Goal: Check status: Check status

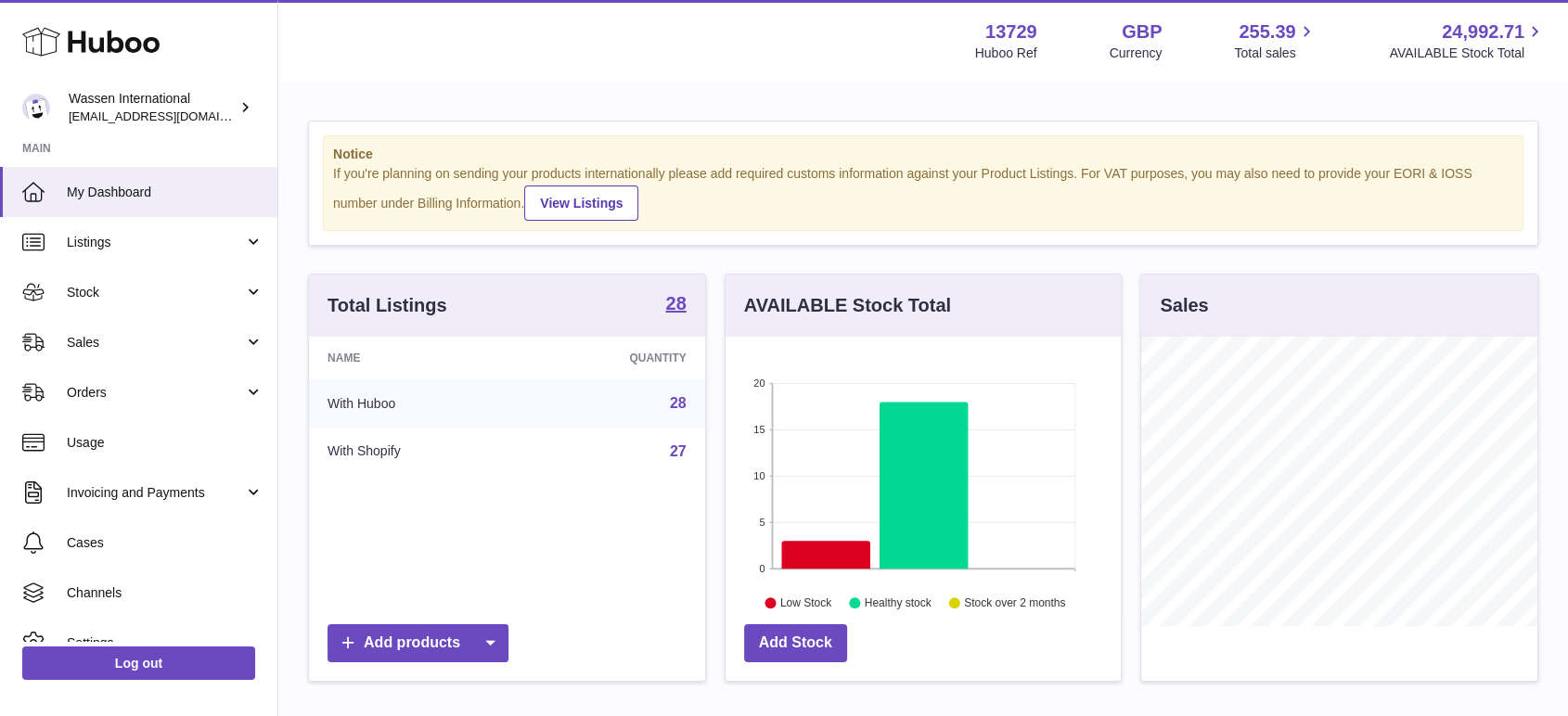
scroll to position [289, 401]
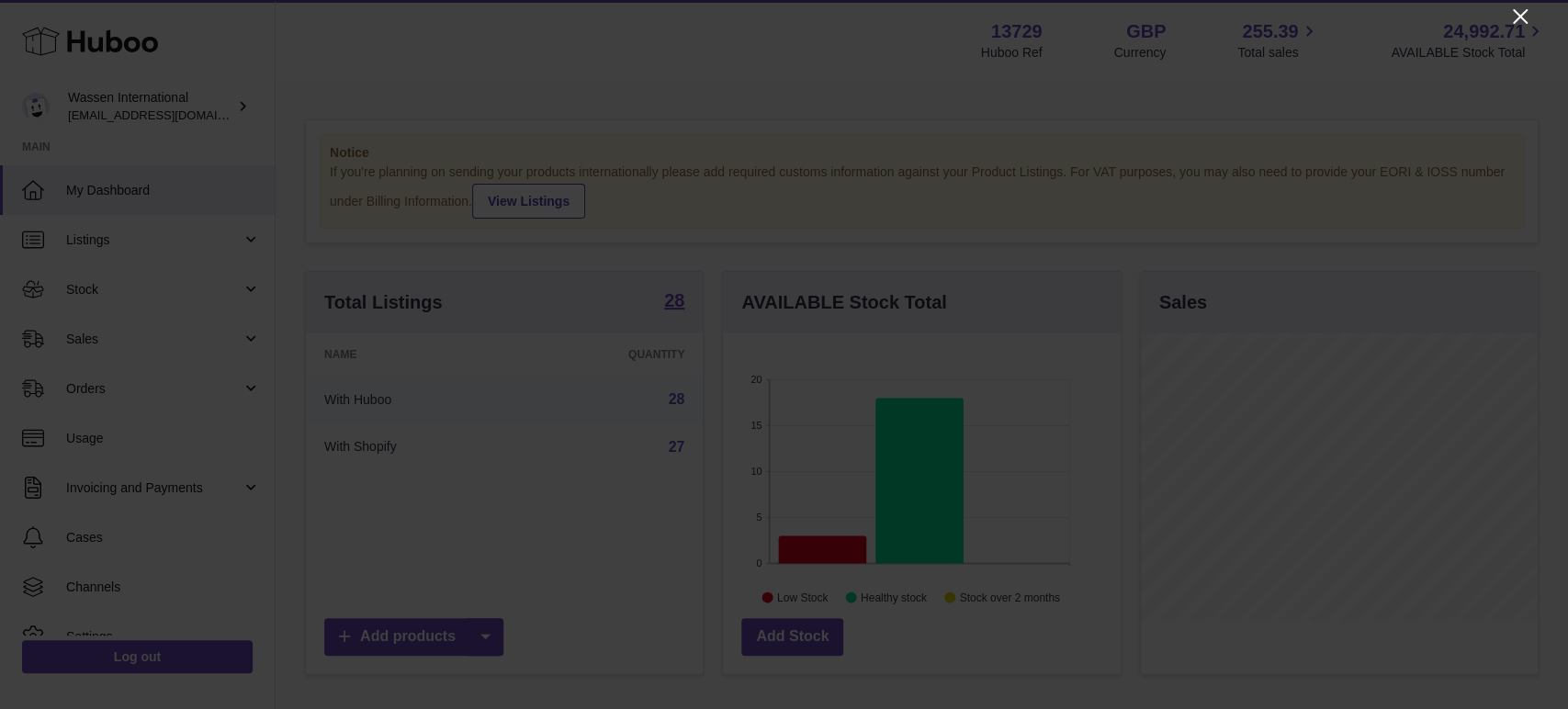
click at [1516, 17] on icon "Close" at bounding box center [1520, 16] width 22 height 22
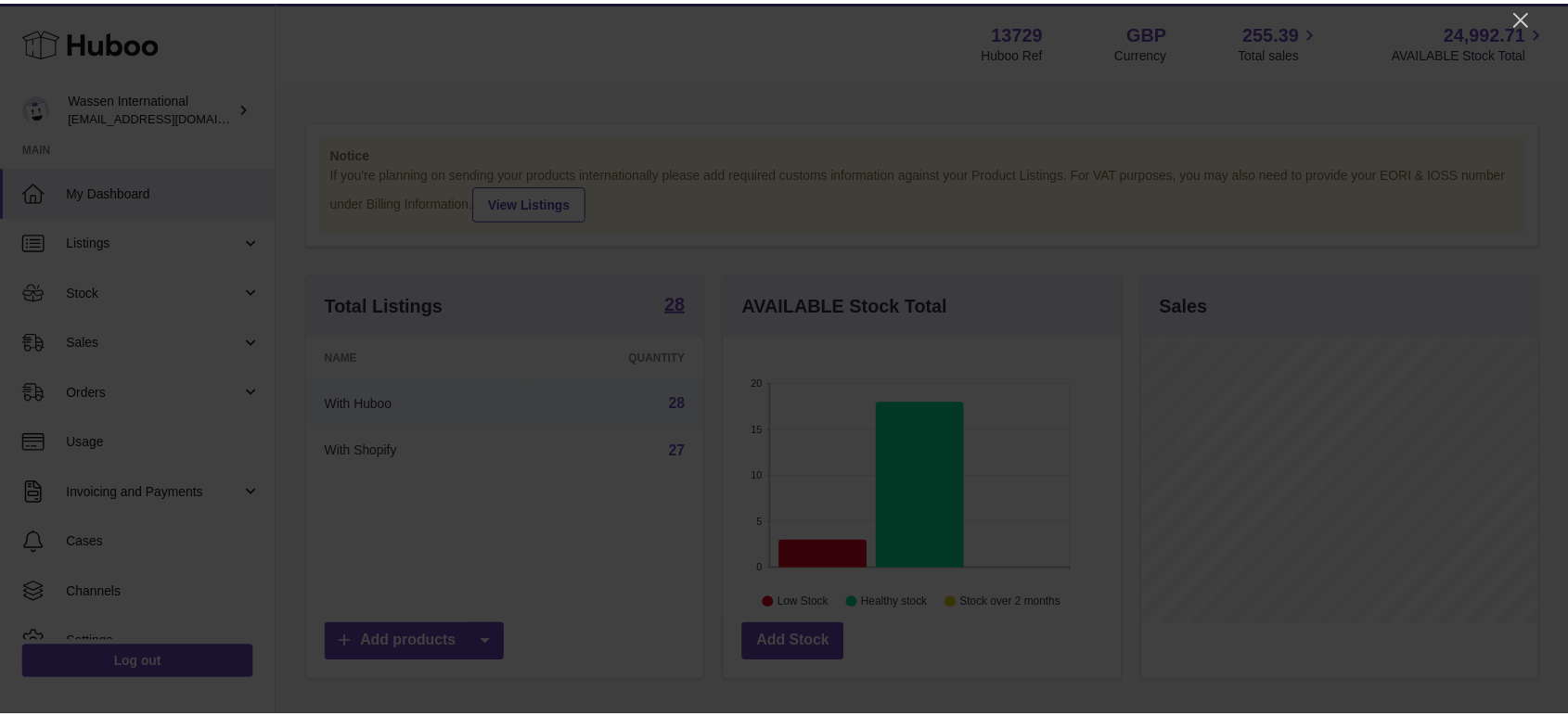
scroll to position [927448, 927472]
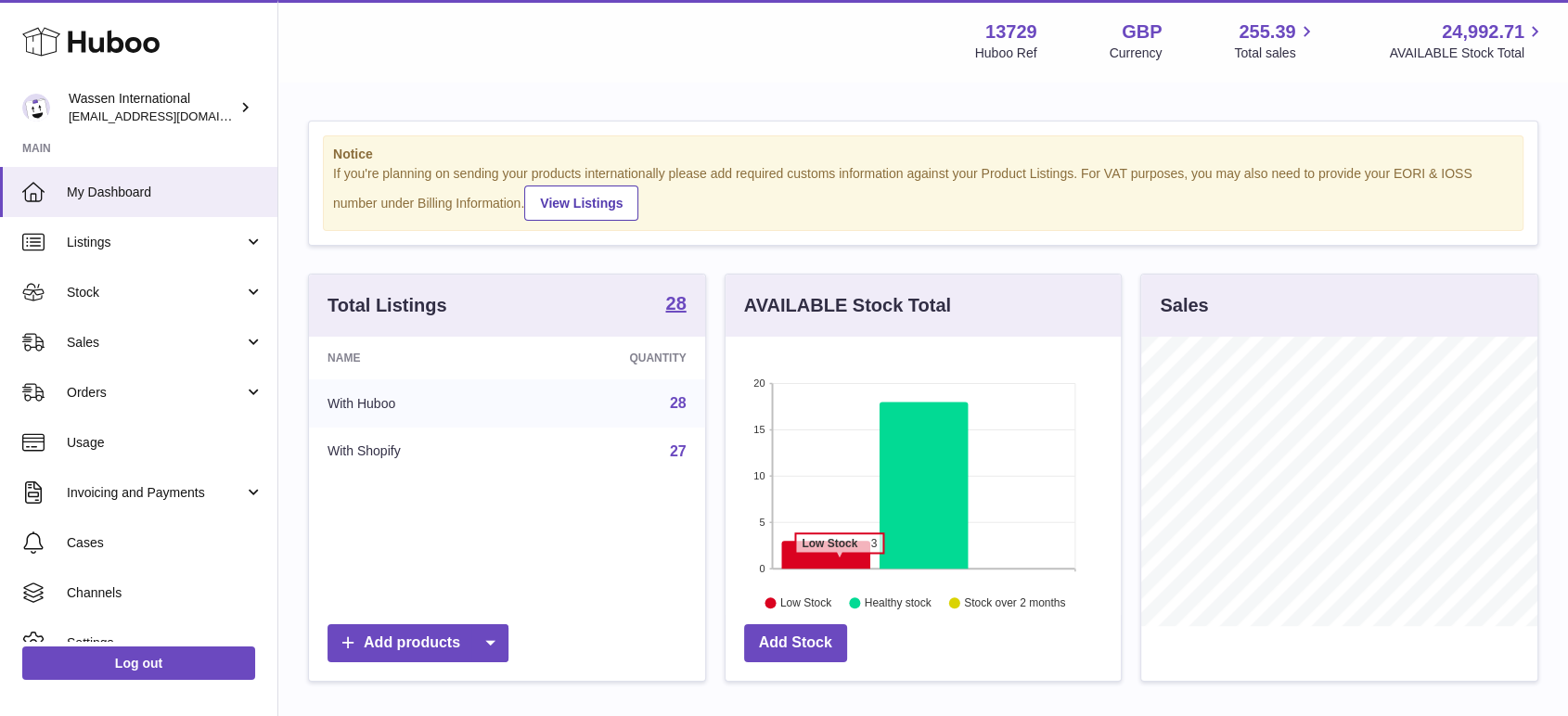
click at [839, 563] on icon at bounding box center [826, 555] width 89 height 27
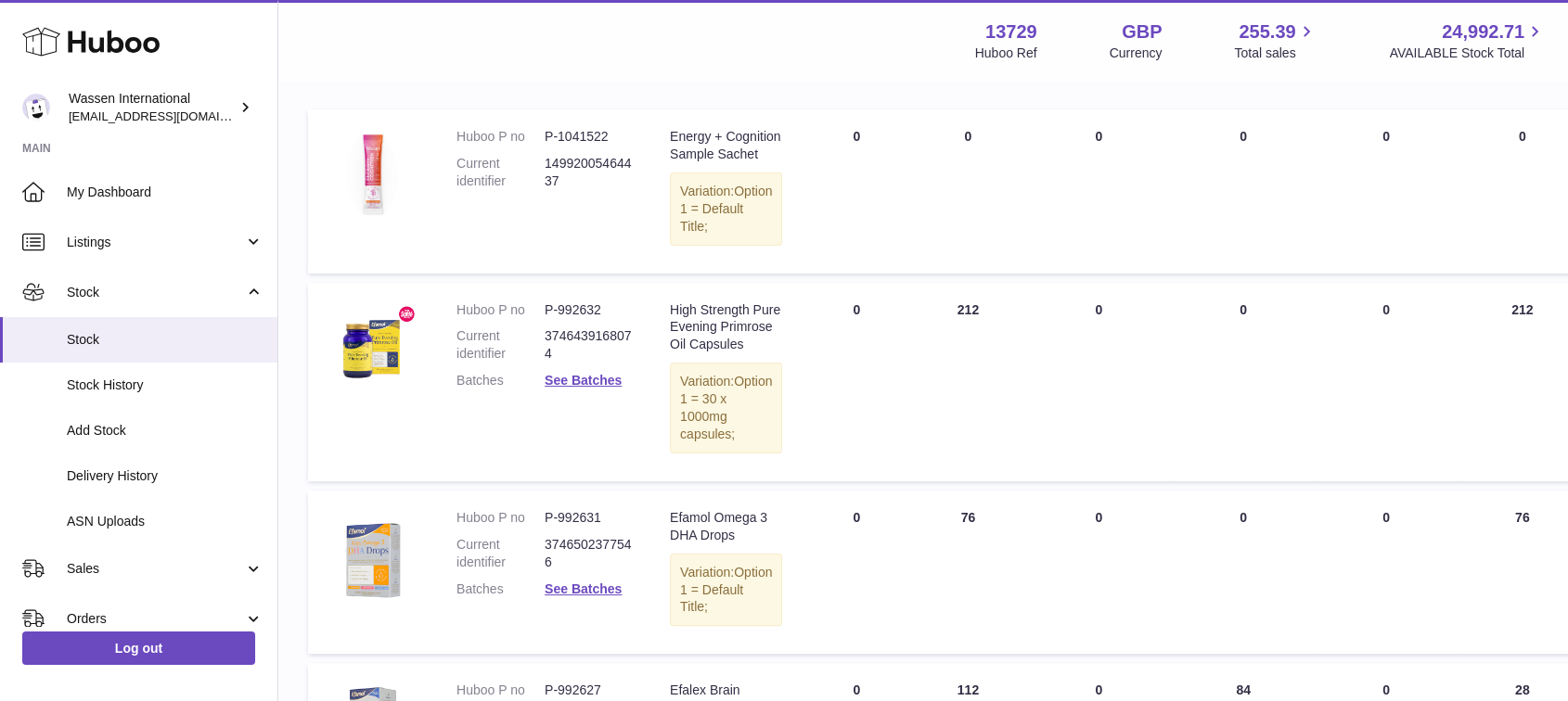
scroll to position [309, 0]
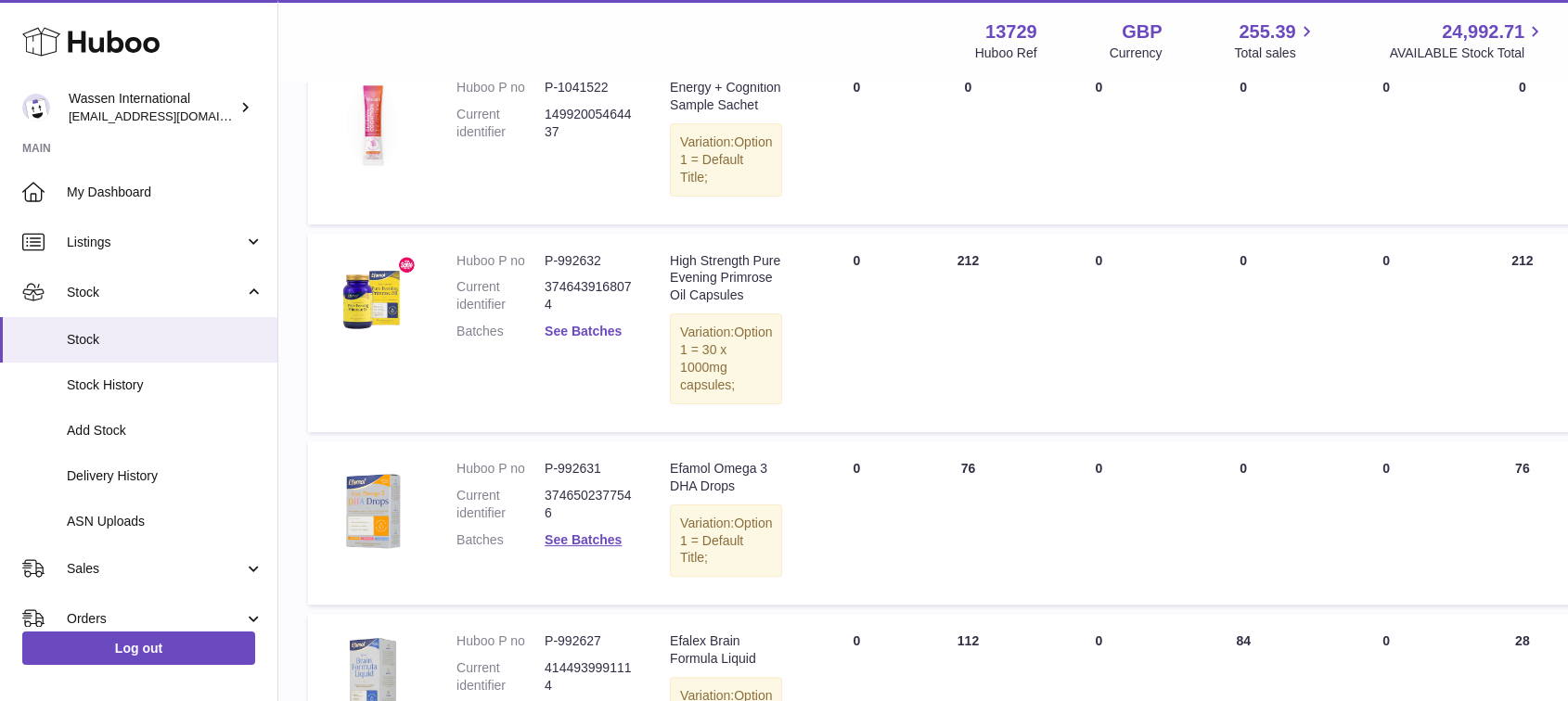
click at [579, 339] on link "See Batches" at bounding box center [583, 330] width 77 height 15
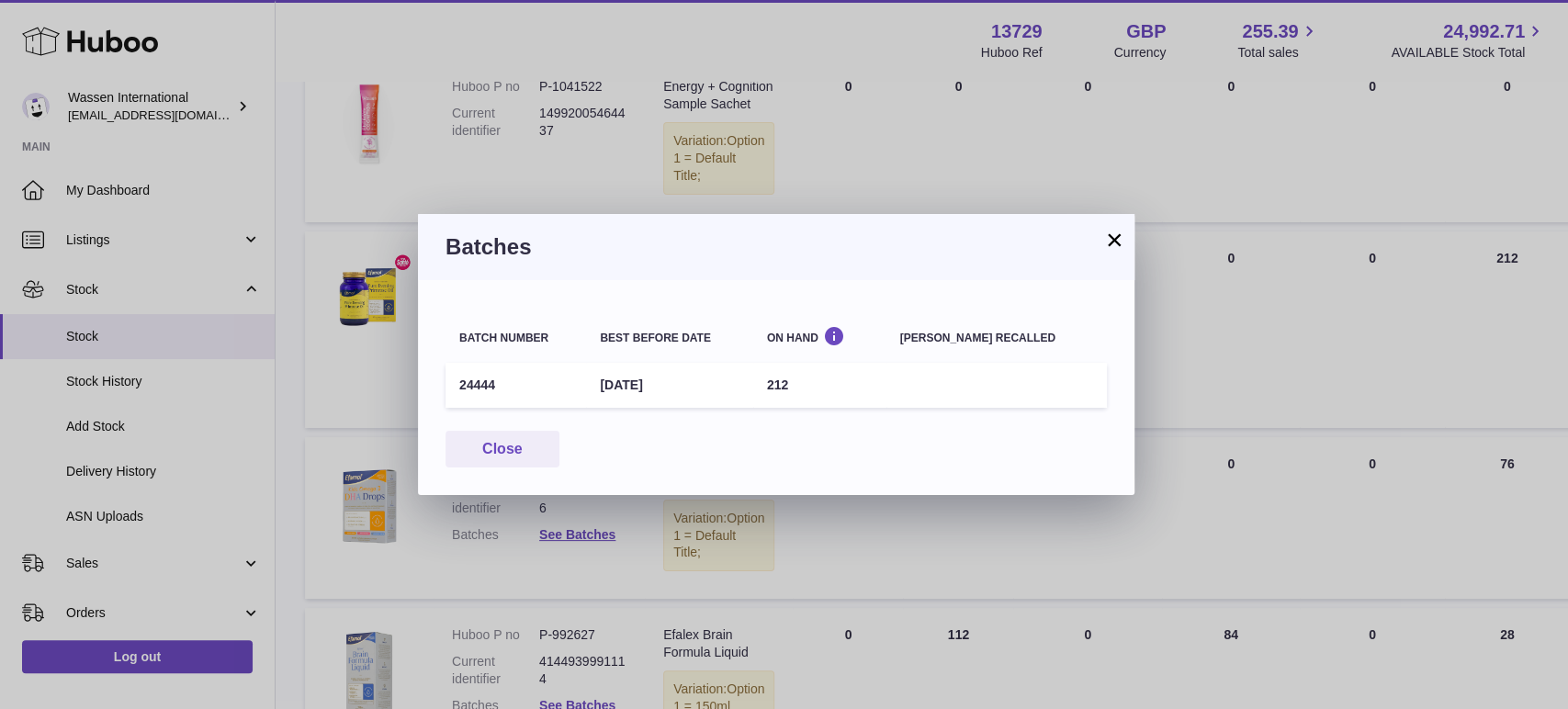
click at [1121, 245] on button "×" at bounding box center [1114, 239] width 22 height 22
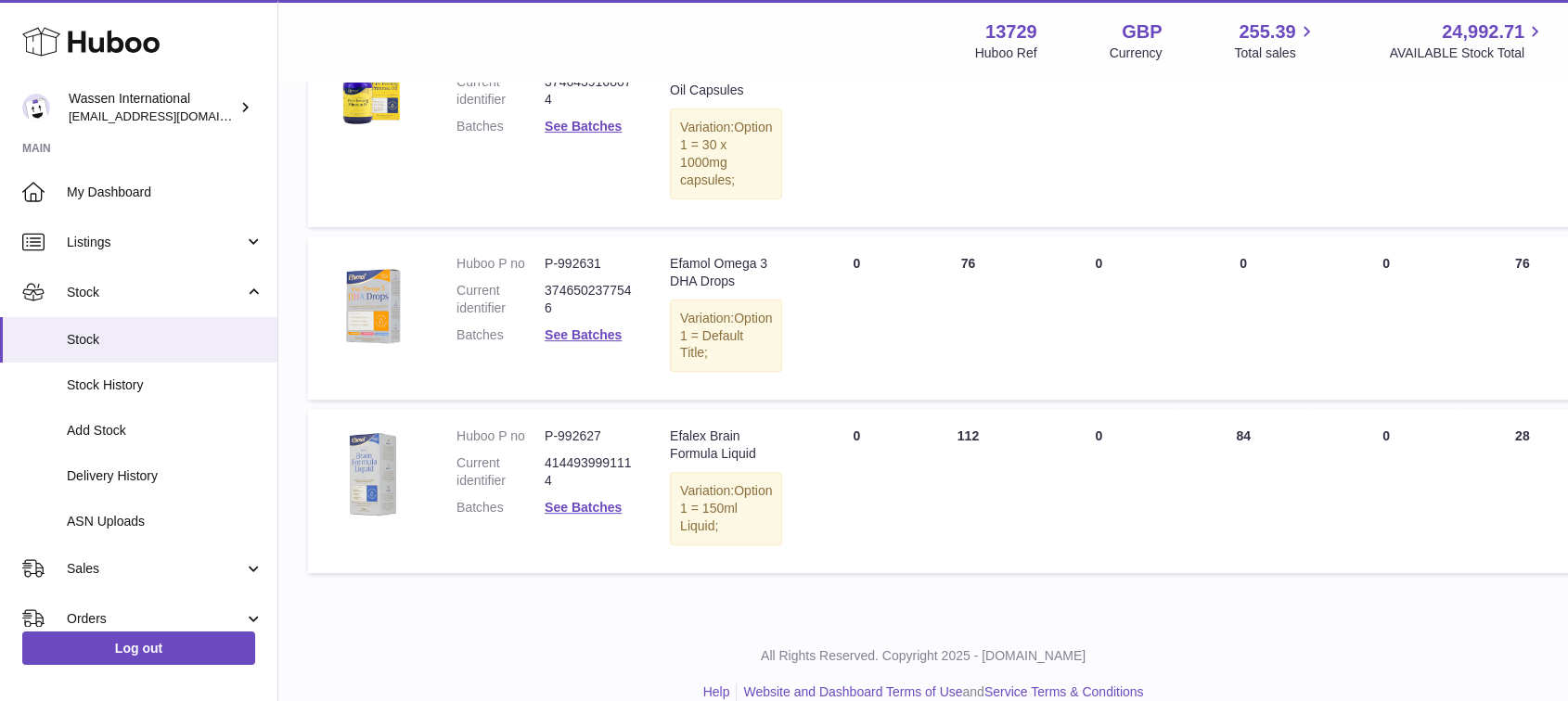
scroll to position [515, 0]
click at [600, 342] on link "See Batches" at bounding box center [583, 333] width 77 height 15
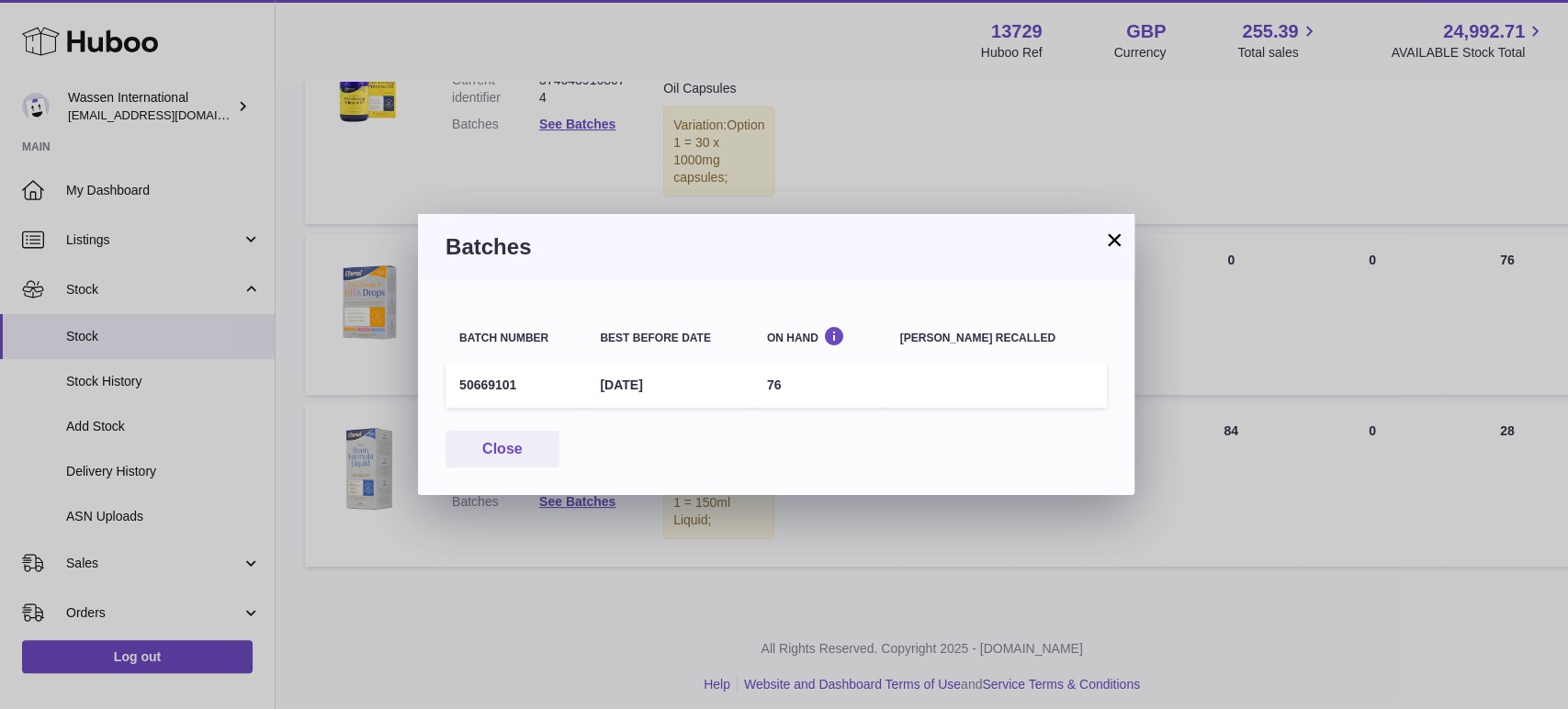
click at [1104, 238] on button "×" at bounding box center [1114, 239] width 22 height 22
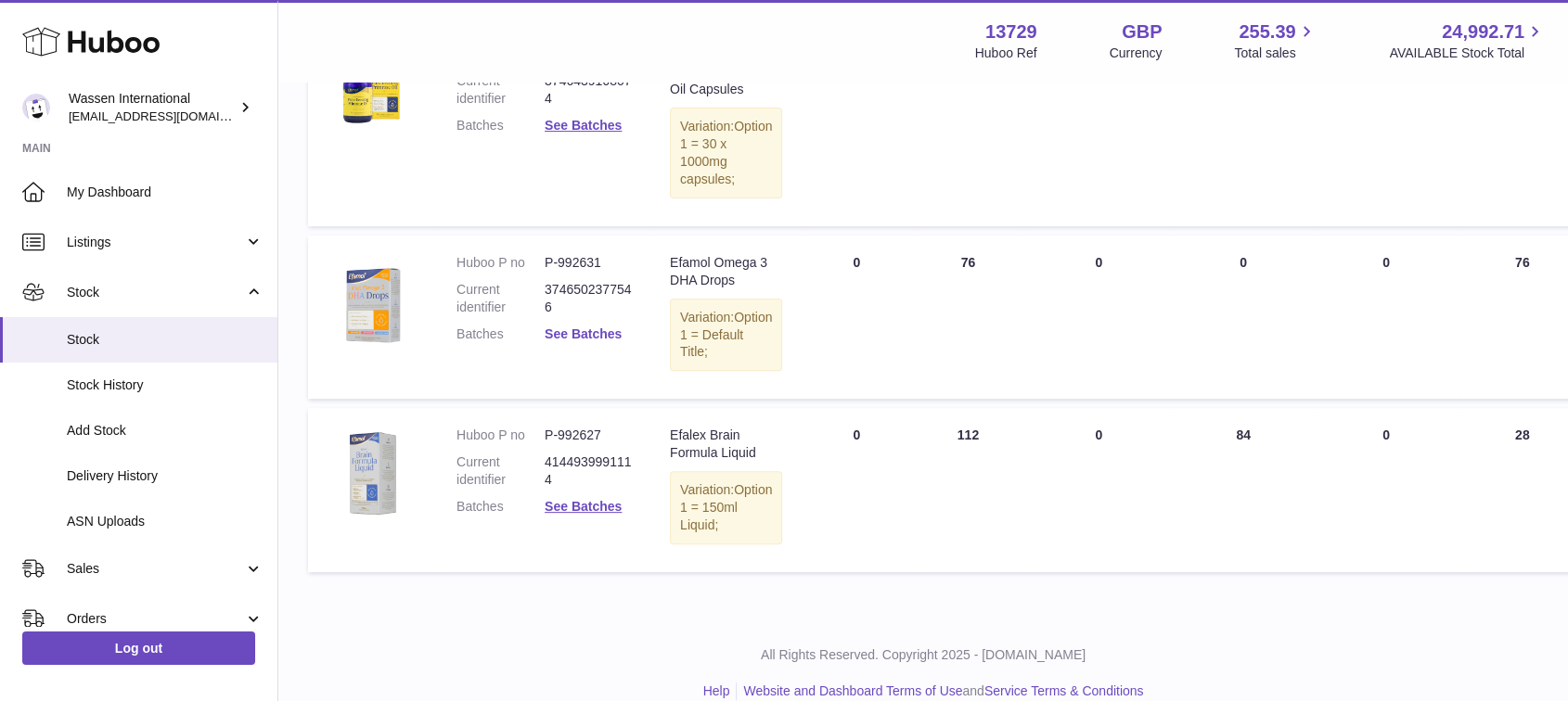
click at [591, 342] on link "See Batches" at bounding box center [583, 333] width 77 height 15
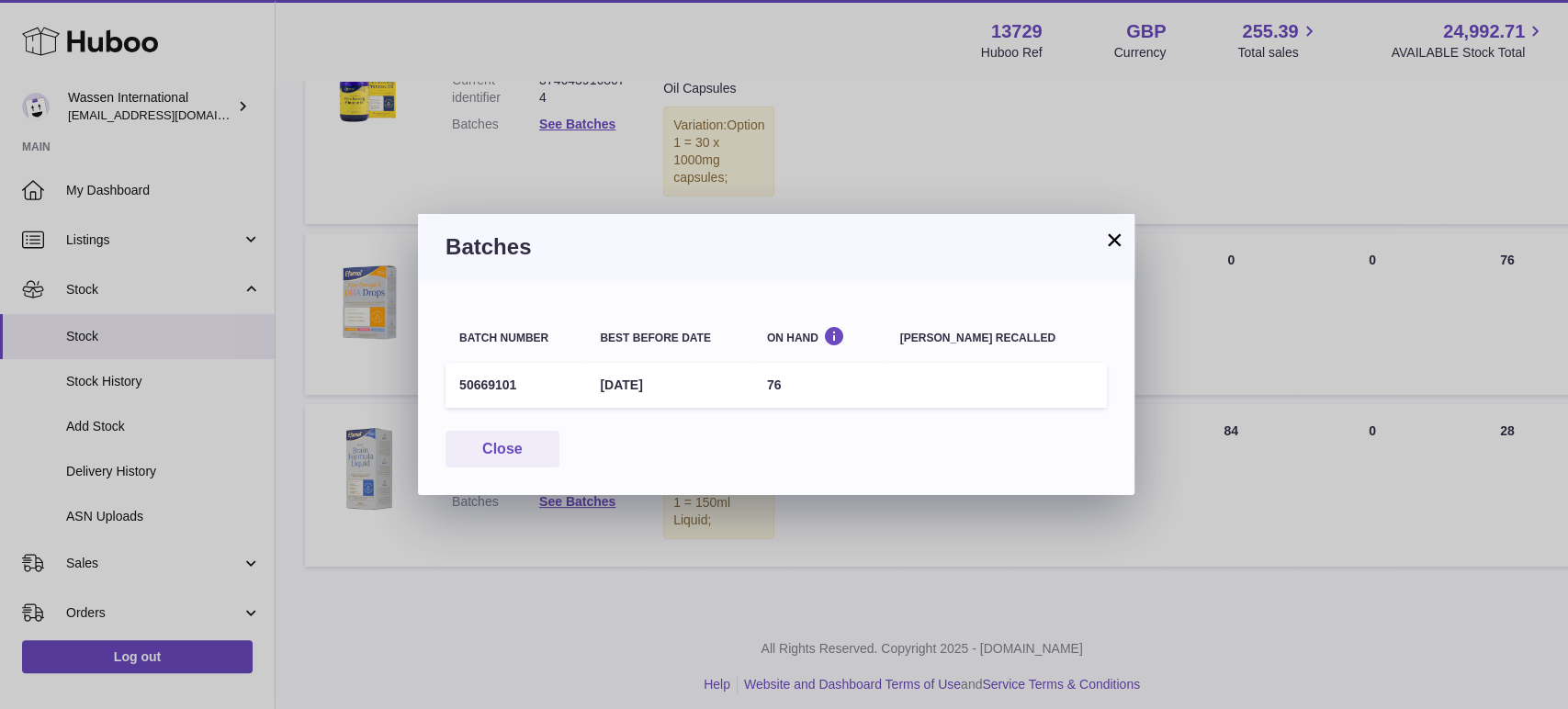
click at [1109, 234] on button "×" at bounding box center [1114, 239] width 22 height 22
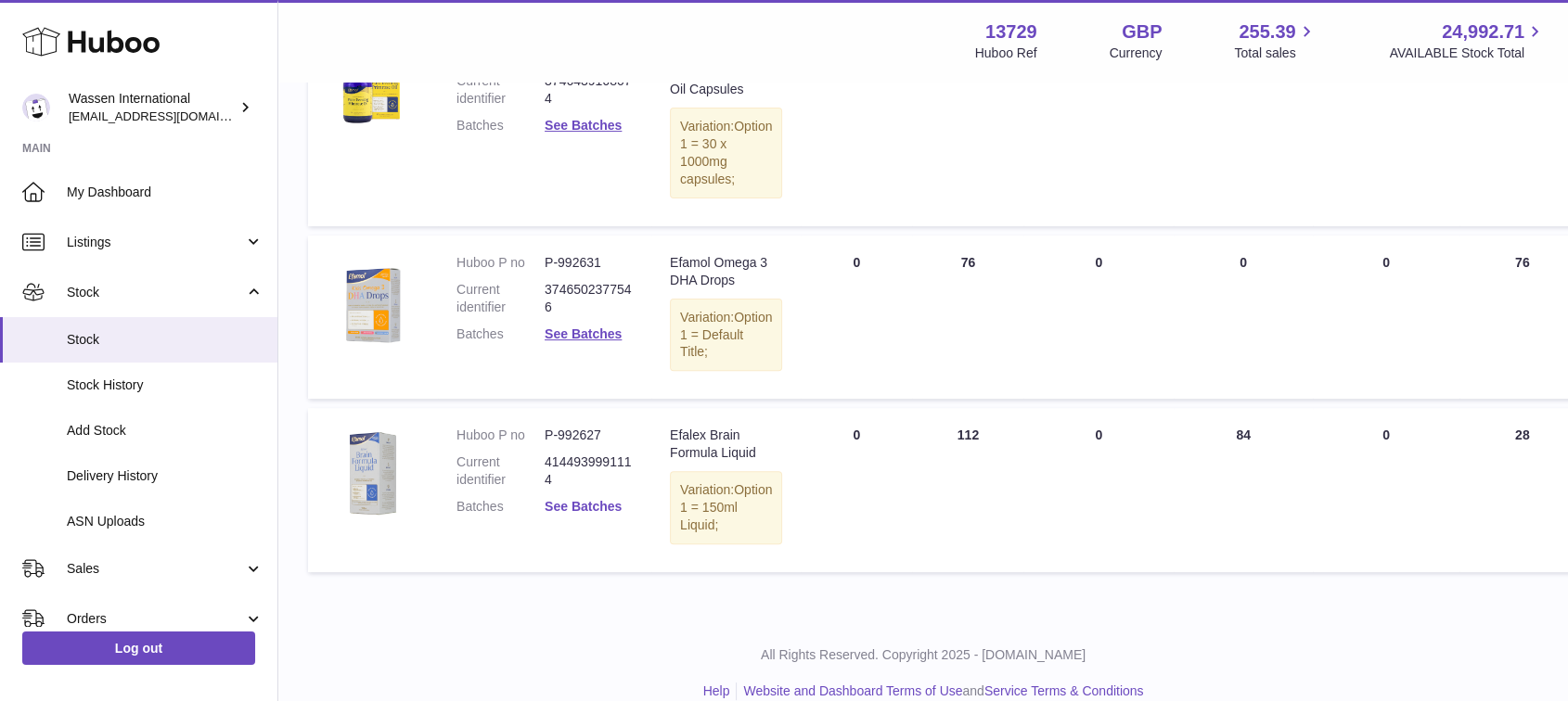
click at [596, 514] on link "See Batches" at bounding box center [583, 506] width 77 height 15
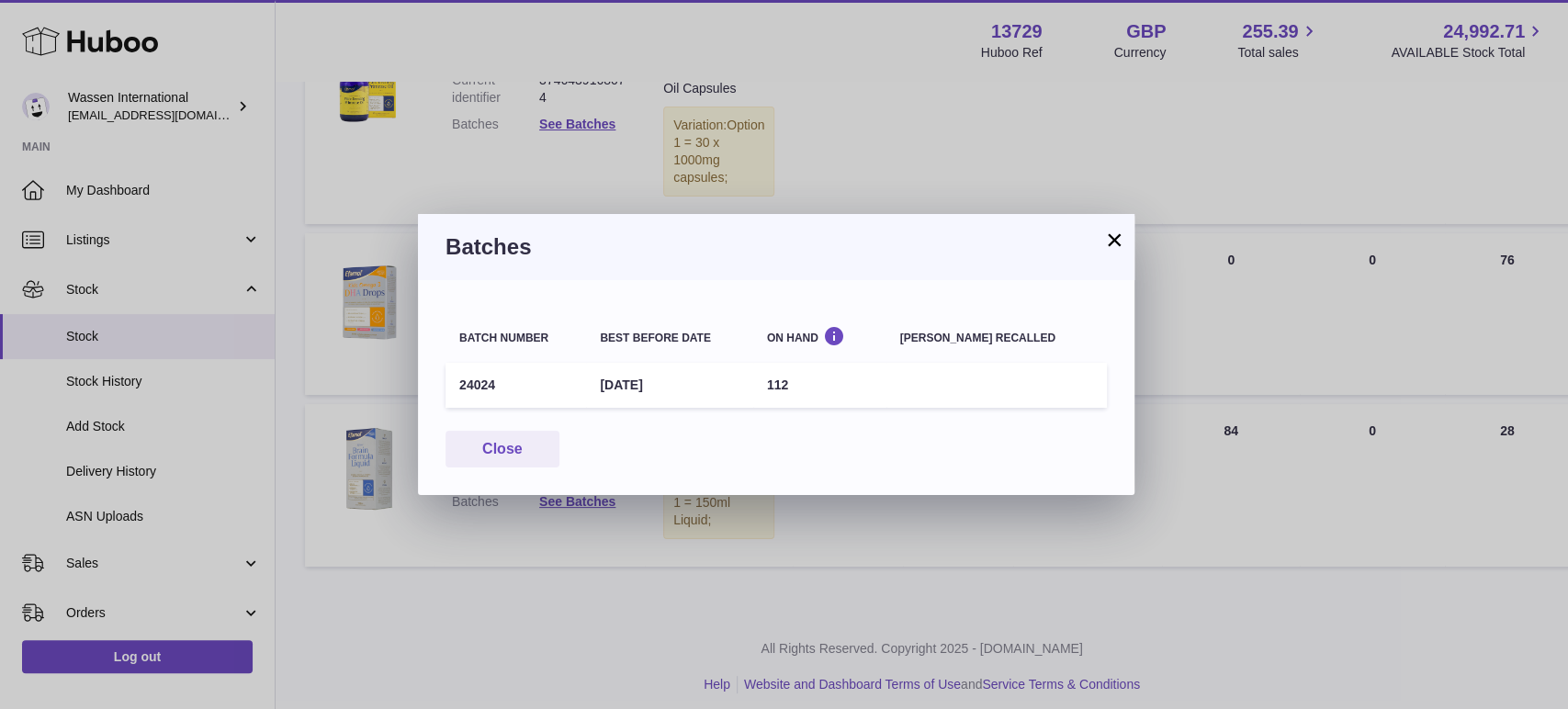
click at [1111, 239] on button "×" at bounding box center [1114, 239] width 22 height 22
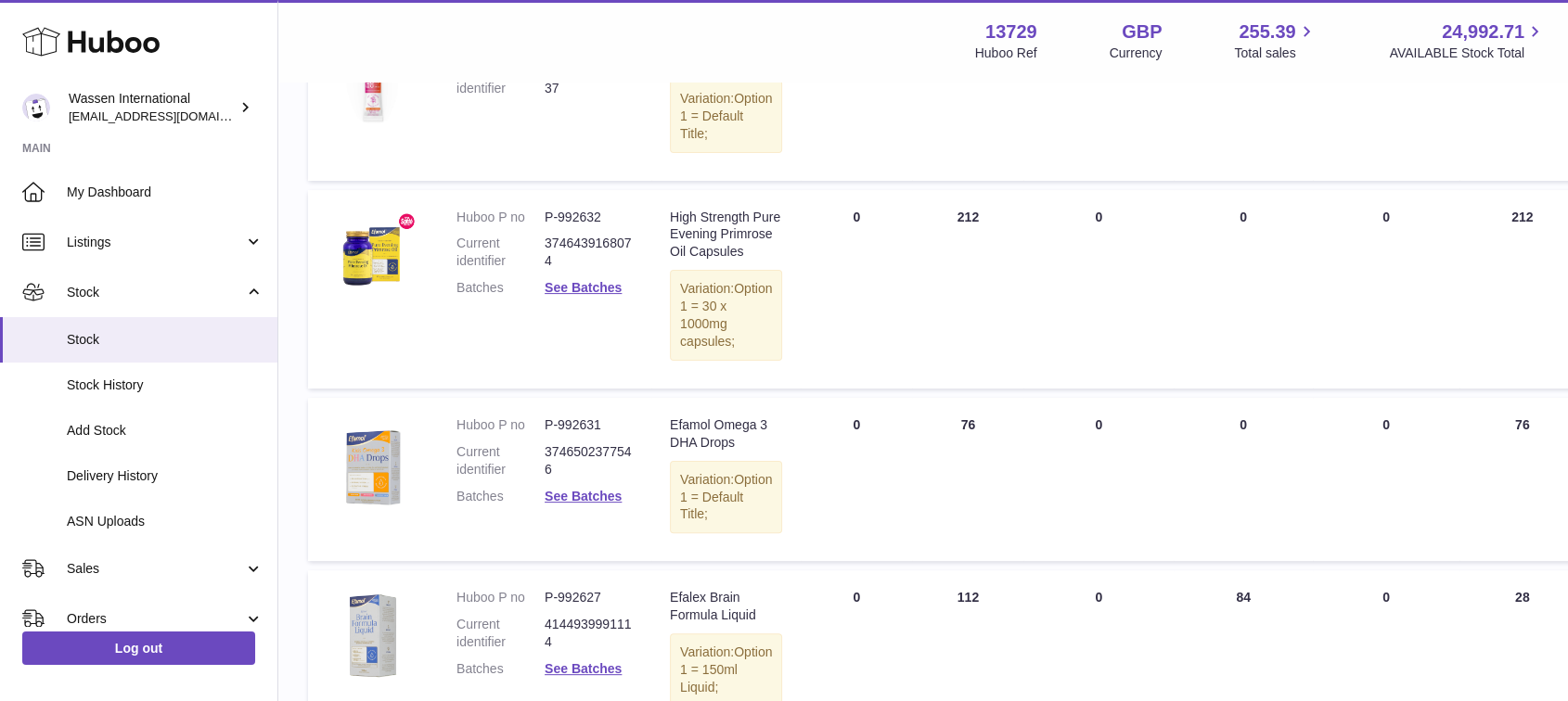
scroll to position [0, 0]
